Goal: Information Seeking & Learning: Learn about a topic

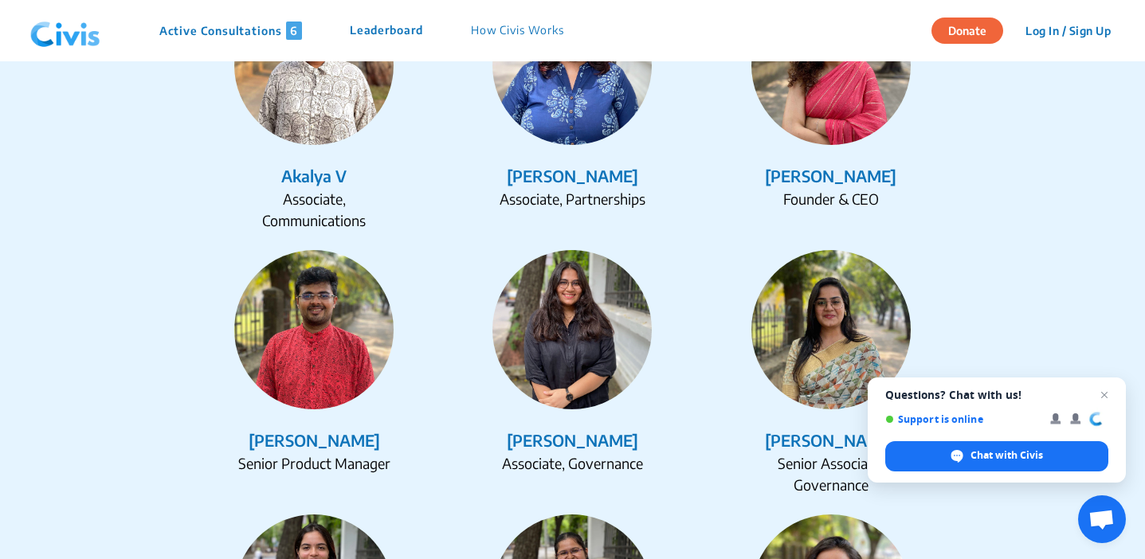
scroll to position [2085, 0]
click at [1105, 398] on span "Close chat" at bounding box center [1105, 396] width 20 height 20
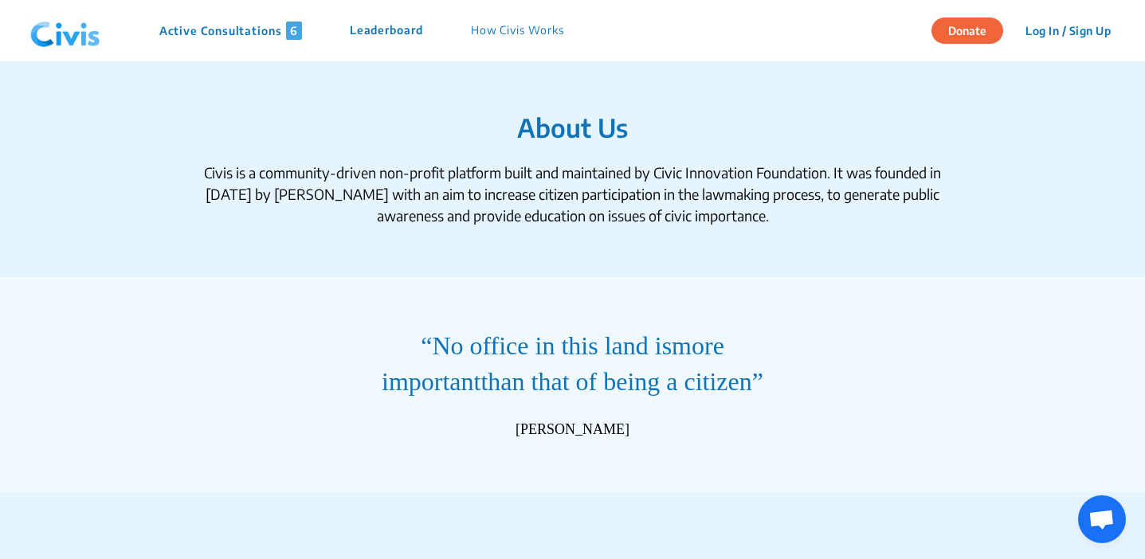
scroll to position [0, 0]
click at [516, 27] on p "How Civis Works" at bounding box center [517, 31] width 93 height 18
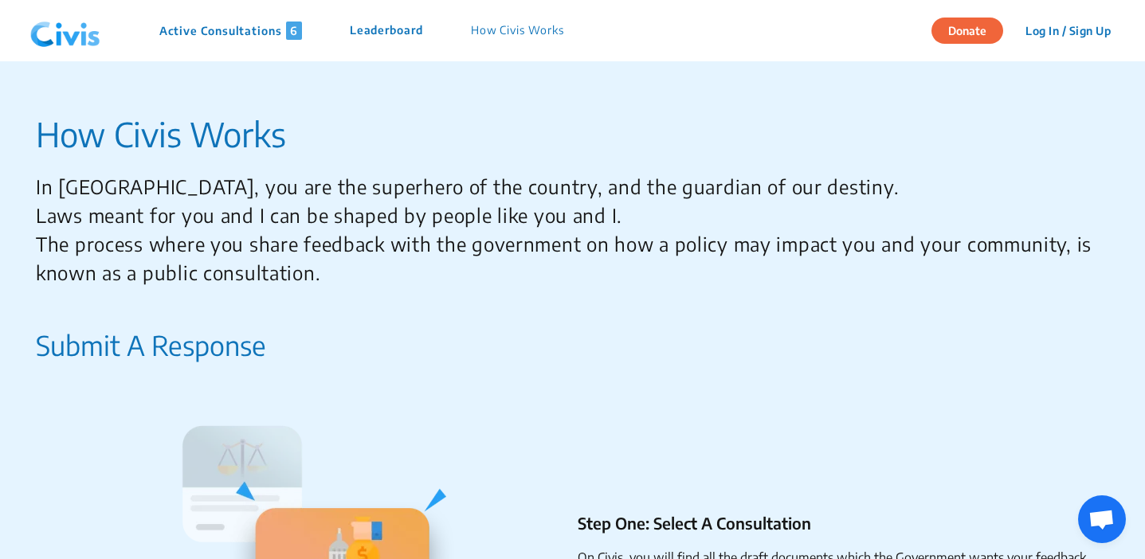
click at [245, 33] on p "Active Consultations 6" at bounding box center [230, 31] width 143 height 18
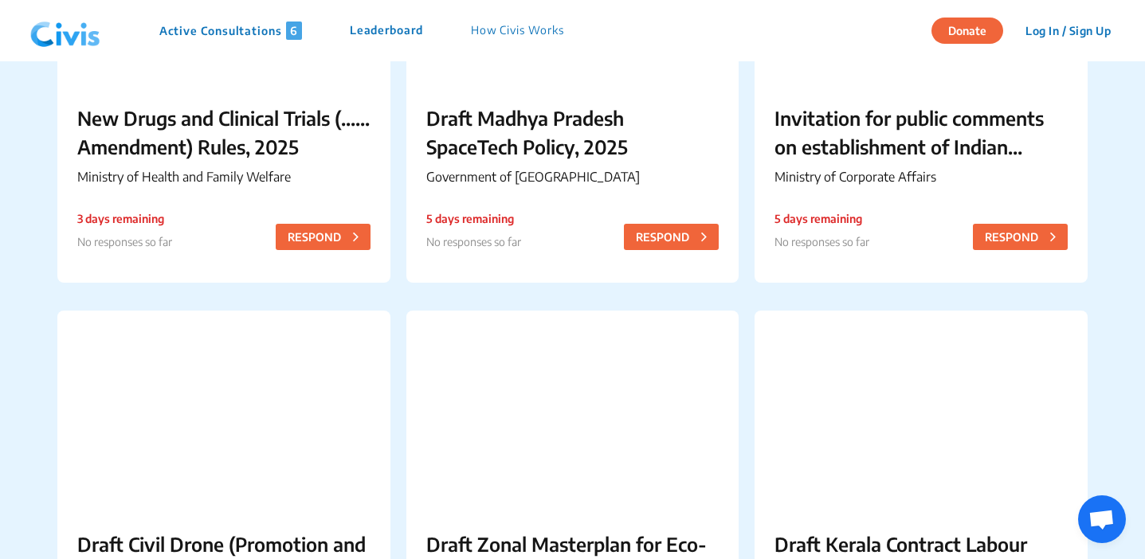
scroll to position [320, 0]
click at [985, 139] on p "Invitation for public comments on establishment of Indian Multi-Disciplinary Pa…" at bounding box center [921, 132] width 293 height 57
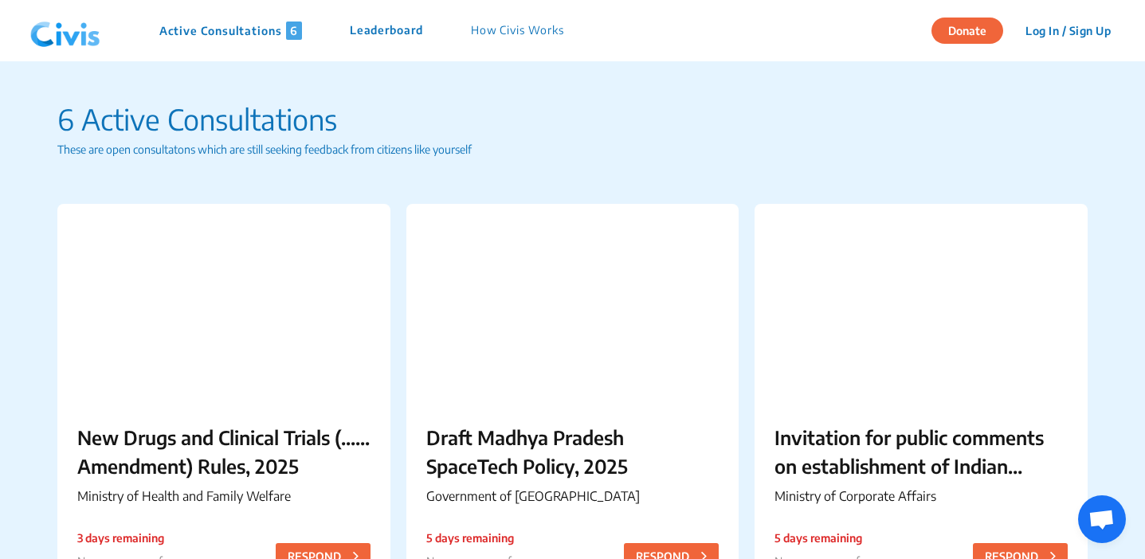
click at [415, 36] on p "Leaderboard" at bounding box center [386, 31] width 73 height 18
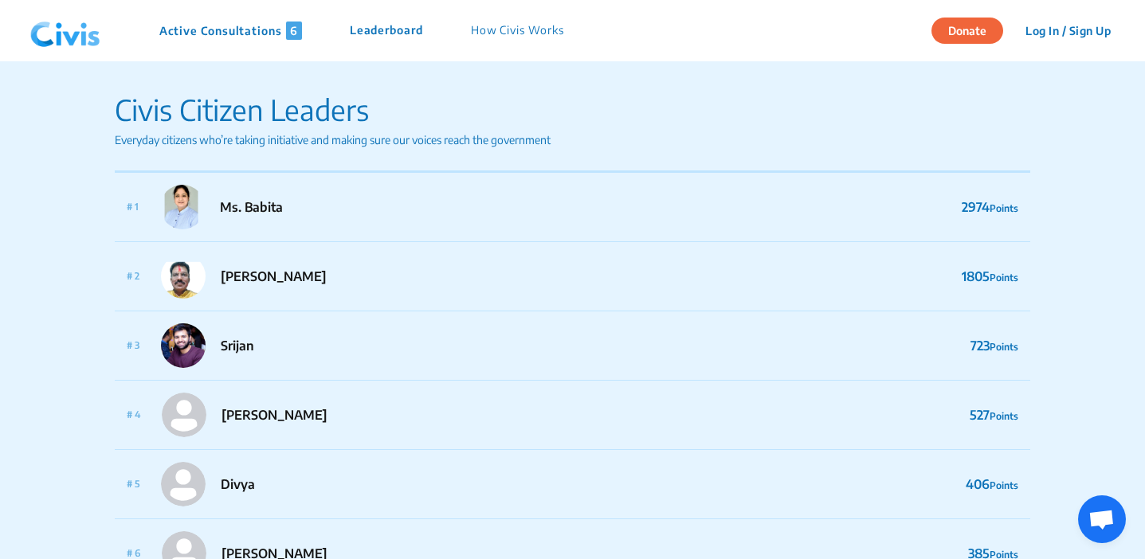
click at [496, 35] on p "How Civis Works" at bounding box center [517, 31] width 93 height 18
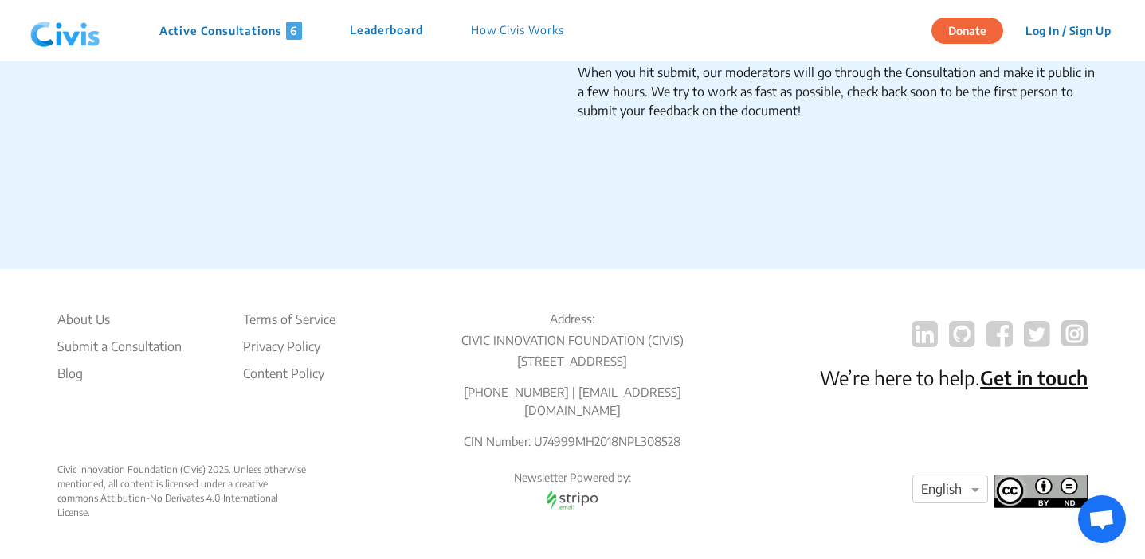
scroll to position [2759, 0]
